Goal: Ask a question

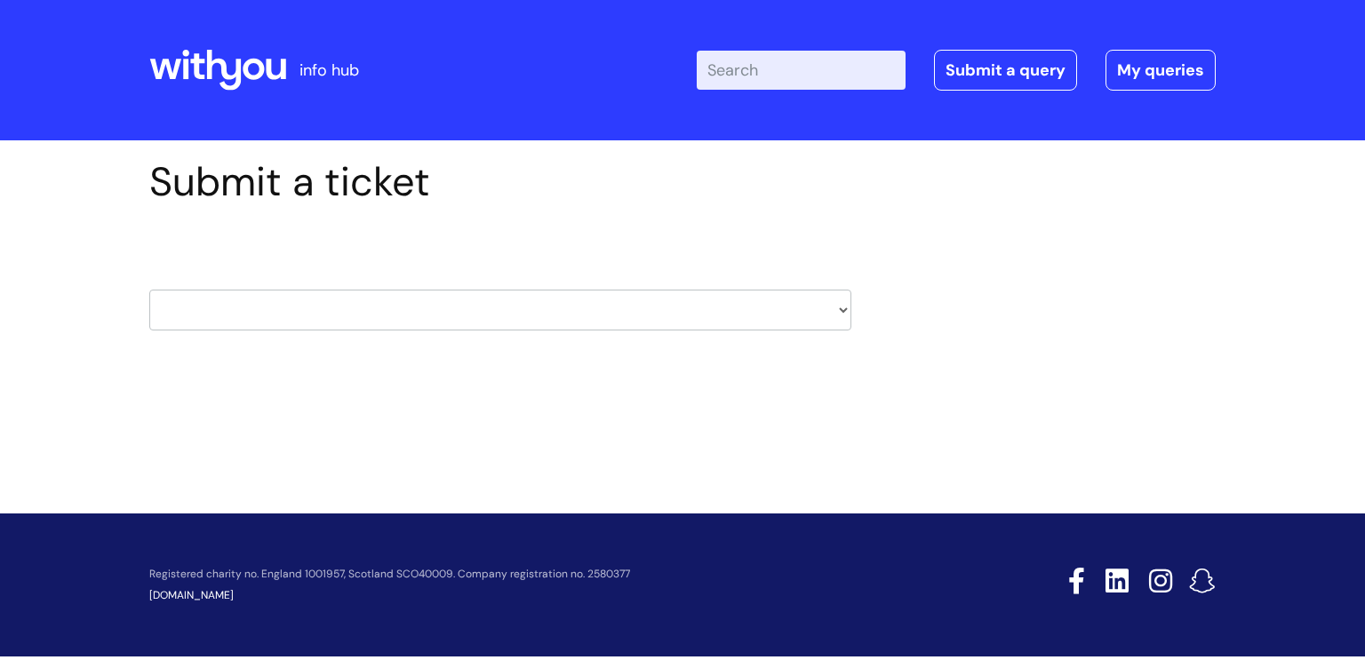
click at [843, 314] on select "HR / People IT and Support Clinical Drug Alerts Finance Accounts Data Support T…" at bounding box center [500, 310] width 702 height 41
select select "learning_and_development"
click at [149, 290] on select "HR / People IT and Support Clinical Drug Alerts Finance Accounts Data Support T…" at bounding box center [500, 310] width 702 height 41
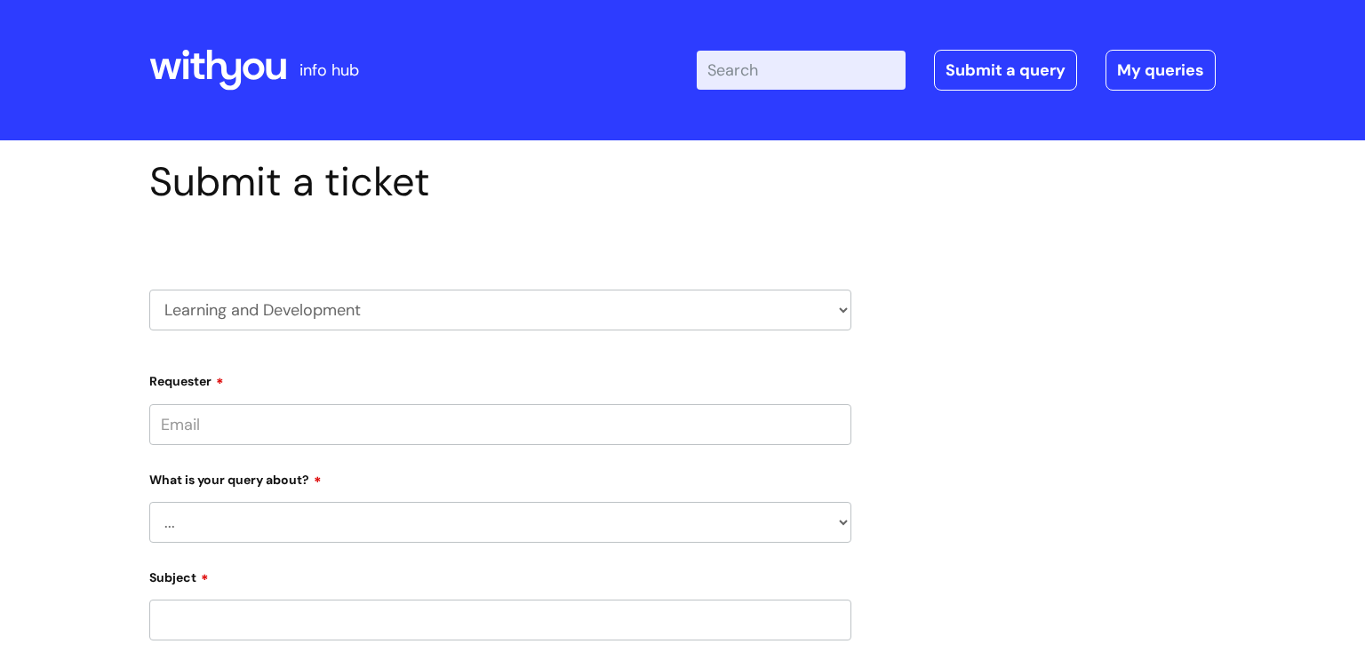
click at [843, 525] on select "... Question about a training course or session booking Ask about apprenticeshi…" at bounding box center [500, 522] width 702 height 41
